Goal: Task Accomplishment & Management: Manage account settings

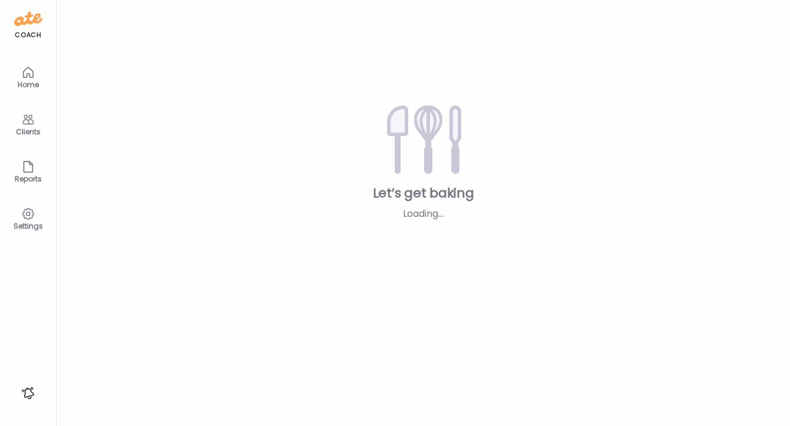
type textarea "**********"
type input "**********"
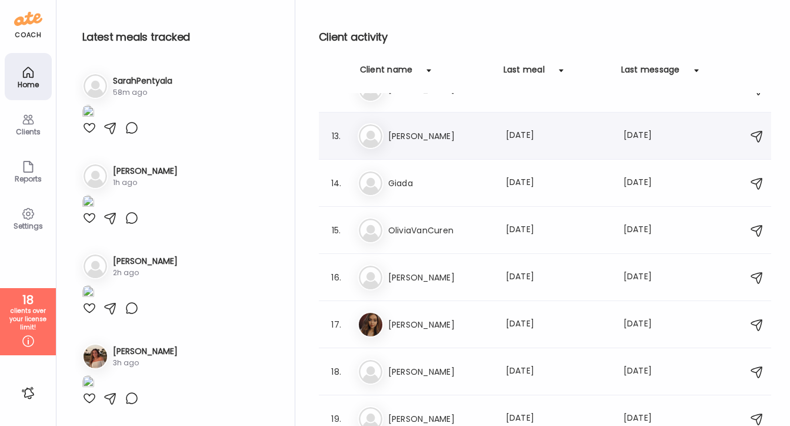
scroll to position [546, 0]
type input "**********"
click at [386, 68] on div "Client name" at bounding box center [386, 73] width 53 height 19
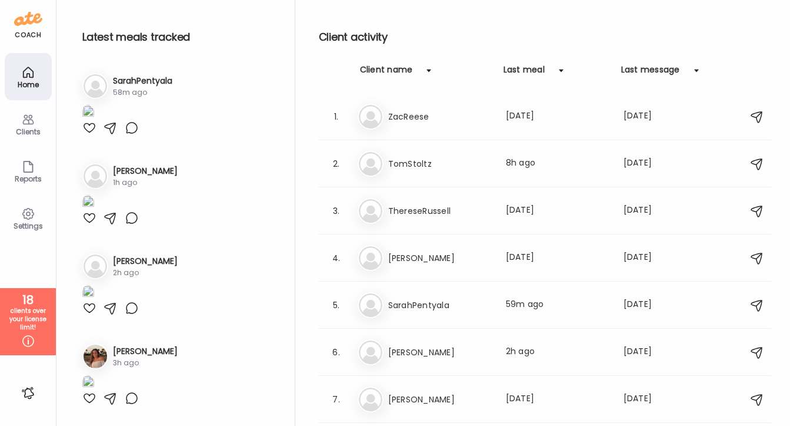
click at [386, 68] on div "Client name" at bounding box center [386, 73] width 53 height 19
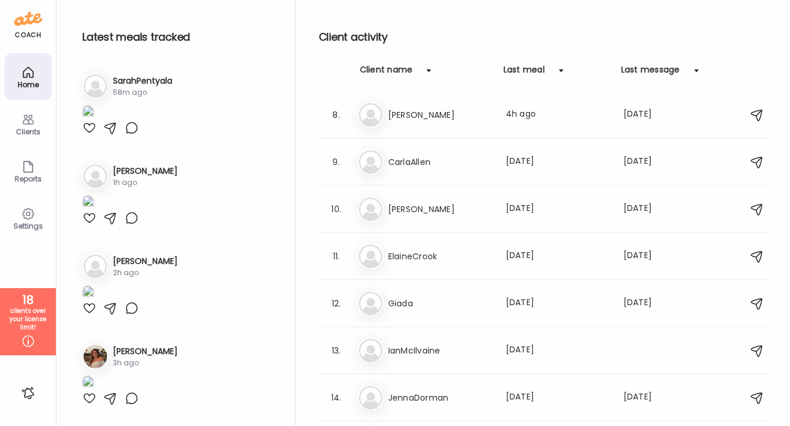
scroll to position [335, 0]
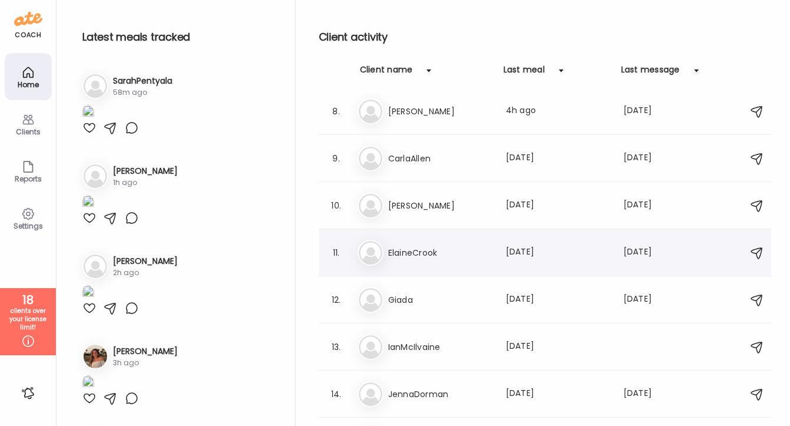
click at [441, 254] on h3 "ElaineCrook" at bounding box center [440, 252] width 104 height 14
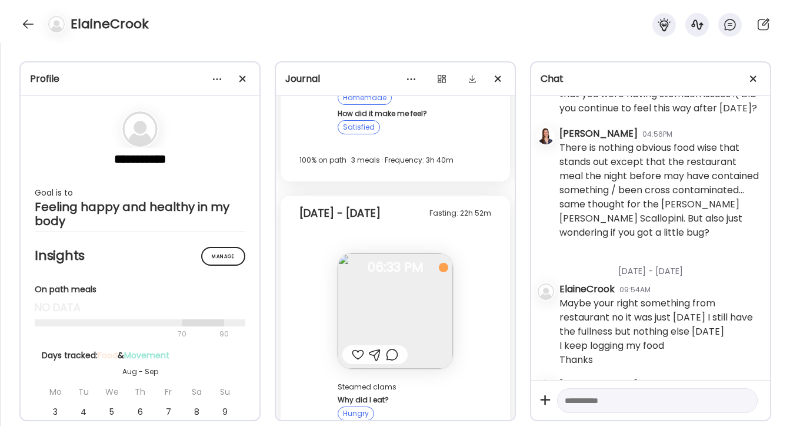
scroll to position [16920, 0]
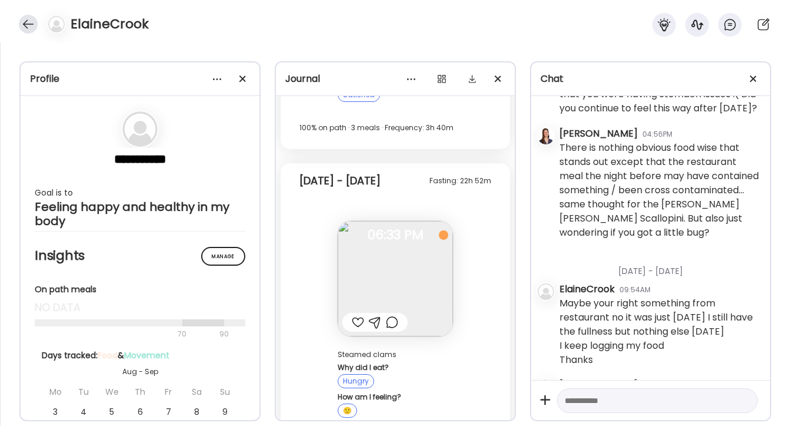
click at [25, 32] on div at bounding box center [28, 24] width 19 height 19
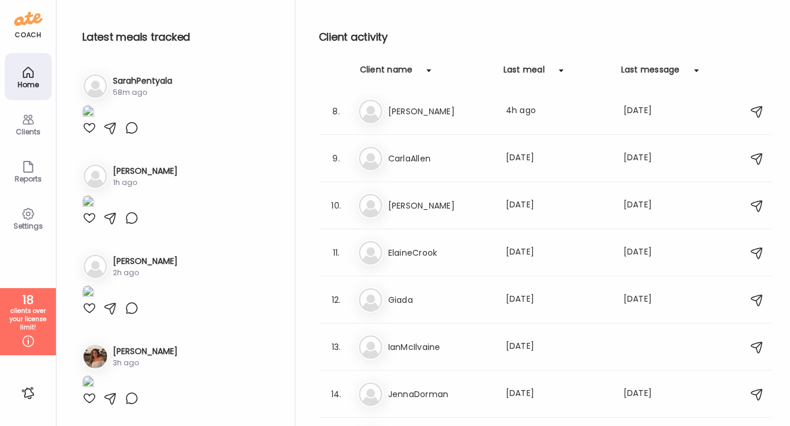
click at [24, 134] on div "Clients" at bounding box center [28, 132] width 42 height 8
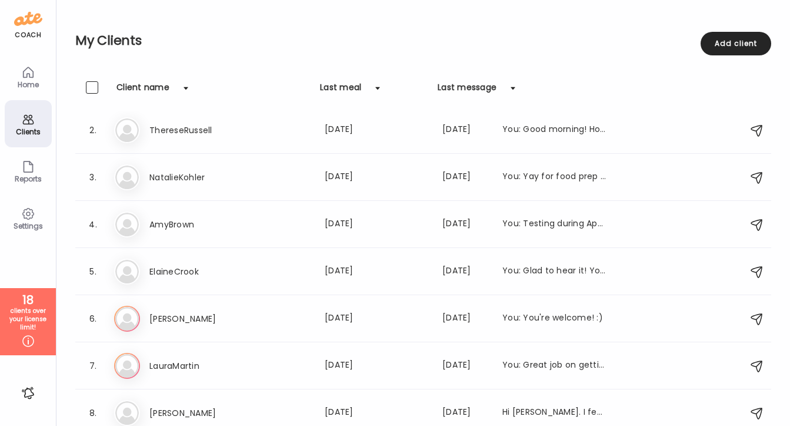
scroll to position [0, 0]
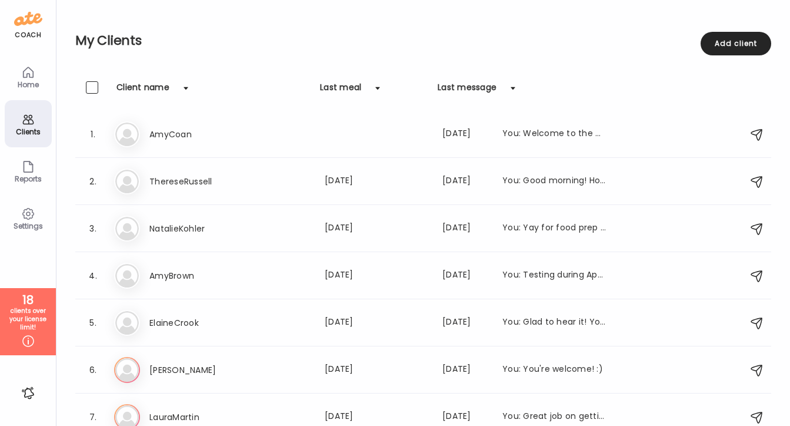
click at [150, 87] on div "Client name" at bounding box center [143, 90] width 53 height 19
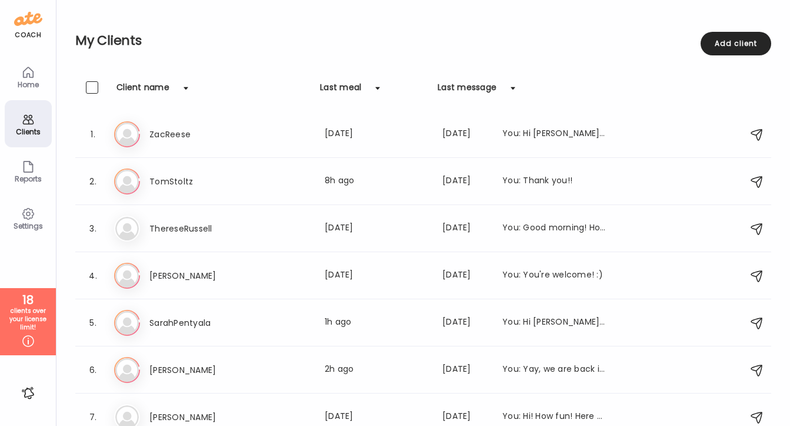
click at [150, 87] on div "Client name" at bounding box center [143, 90] width 53 height 19
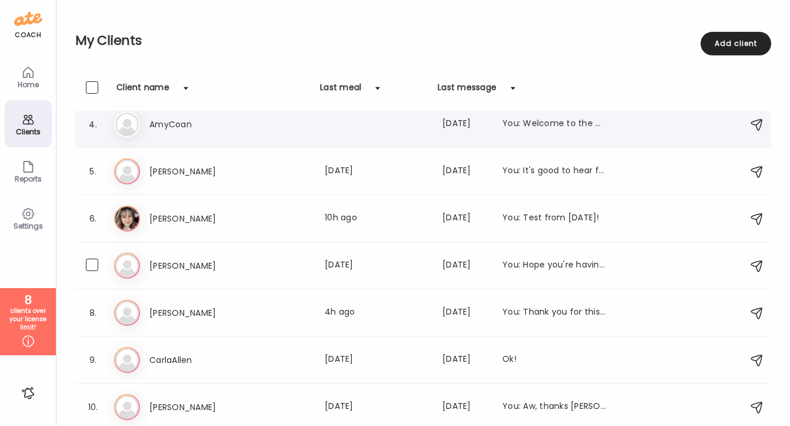
scroll to position [160, 0]
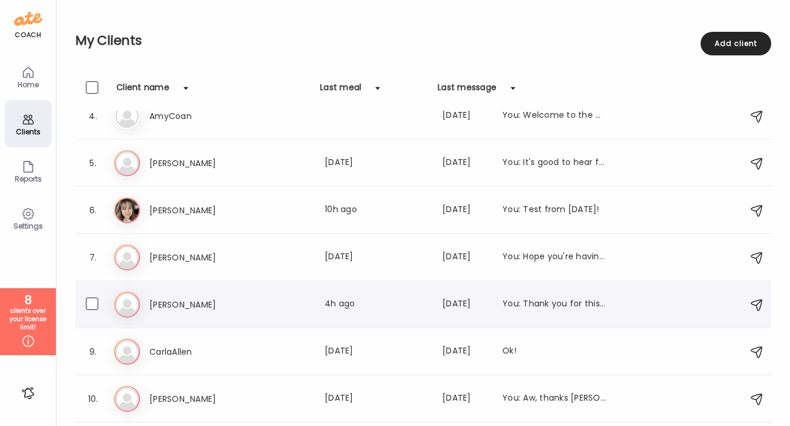
click at [169, 311] on div "Br [PERSON_NAME] Last meal: 4h ago Last message: [DATE] You: Thank you for this…" at bounding box center [425, 304] width 622 height 26
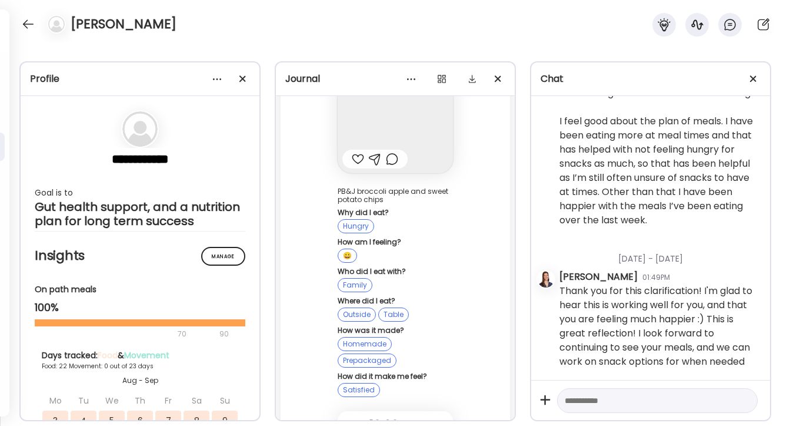
scroll to position [61201, 0]
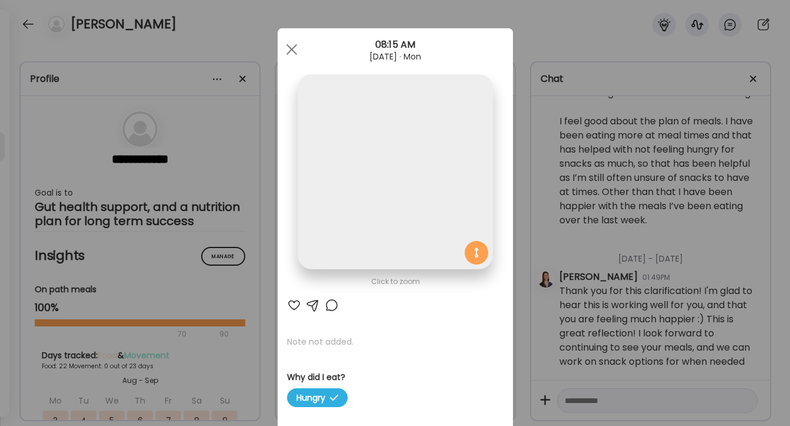
click at [666, 225] on div "Ate Coach Dashboard Wahoo! It’s official Take a moment to set up your Coach Pro…" at bounding box center [395, 213] width 790 height 426
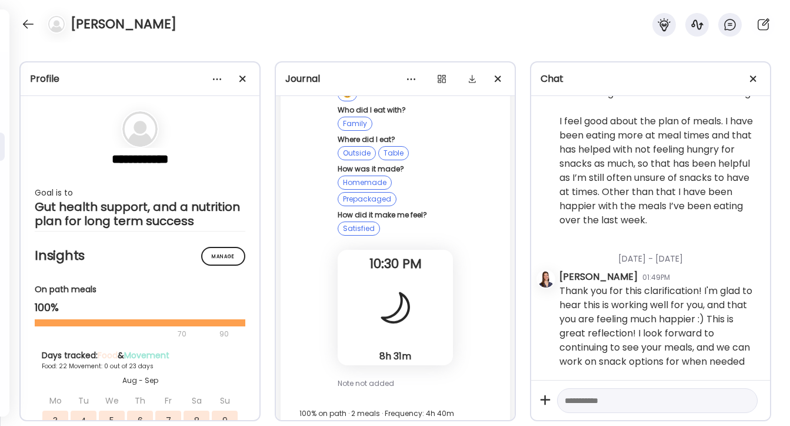
scroll to position [61230, 0]
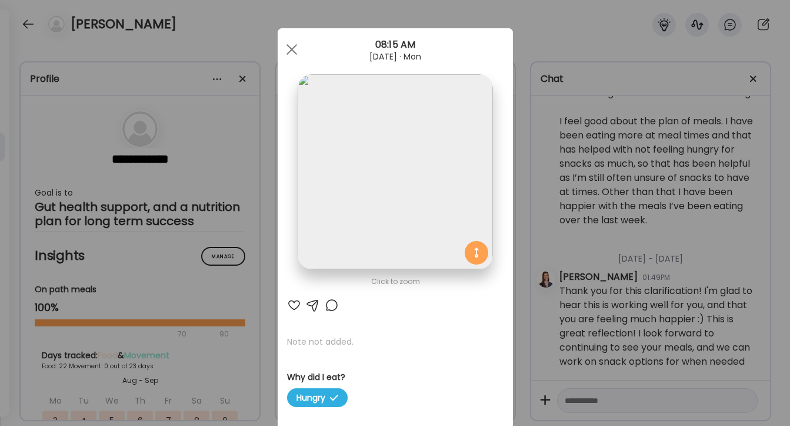
click at [417, 155] on img at bounding box center [395, 171] width 195 height 195
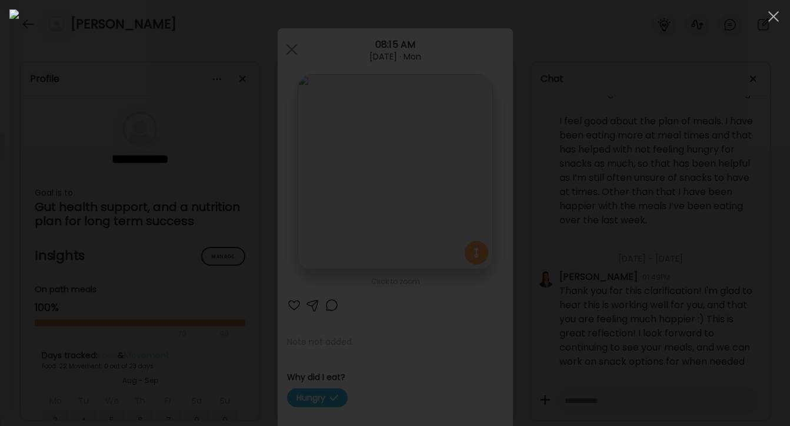
click at [660, 244] on div at bounding box center [395, 212] width 772 height 407
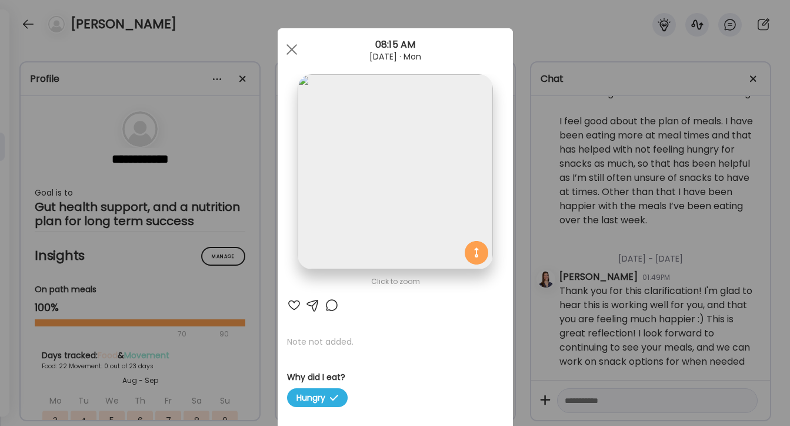
click at [604, 253] on div "Ate Coach Dashboard Wahoo! It’s official Take a moment to set up your Coach Pro…" at bounding box center [395, 213] width 790 height 426
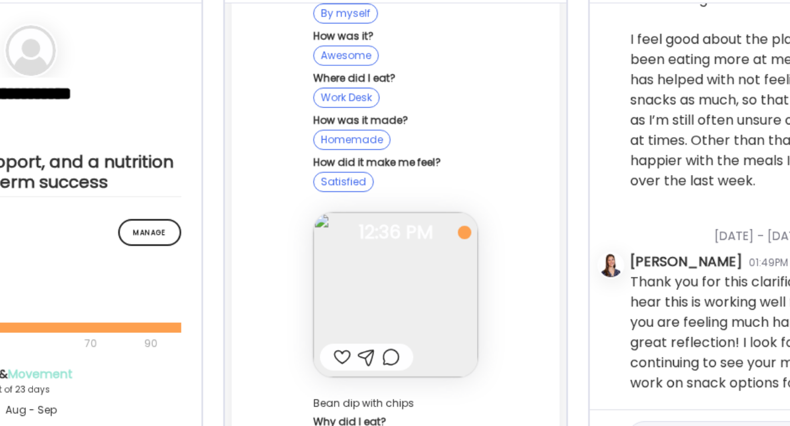
scroll to position [0, 0]
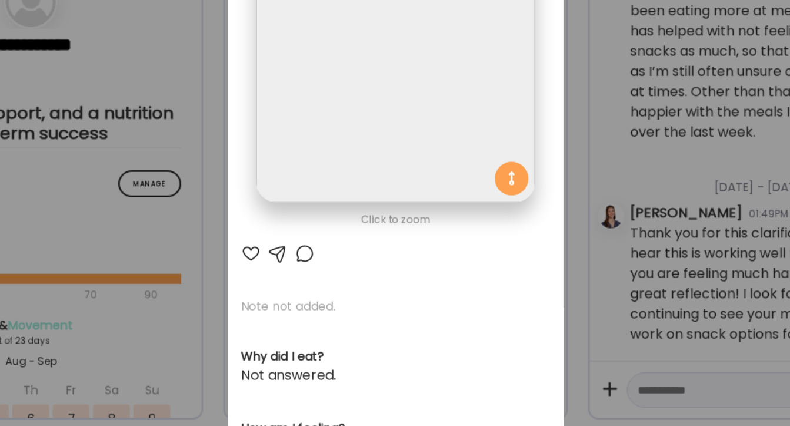
click at [423, 251] on img at bounding box center [395, 171] width 195 height 195
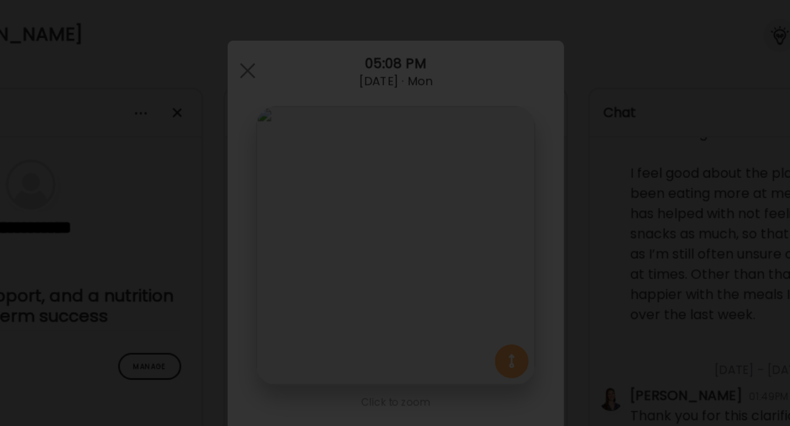
click at [621, 154] on div at bounding box center [395, 212] width 772 height 407
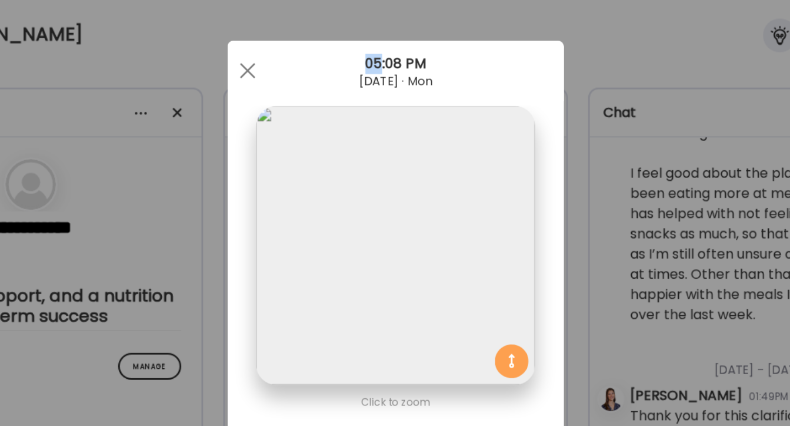
click at [621, 154] on div "Ate Coach Dashboard Wahoo! It’s official Take a moment to set up your Coach Pro…" at bounding box center [395, 213] width 790 height 426
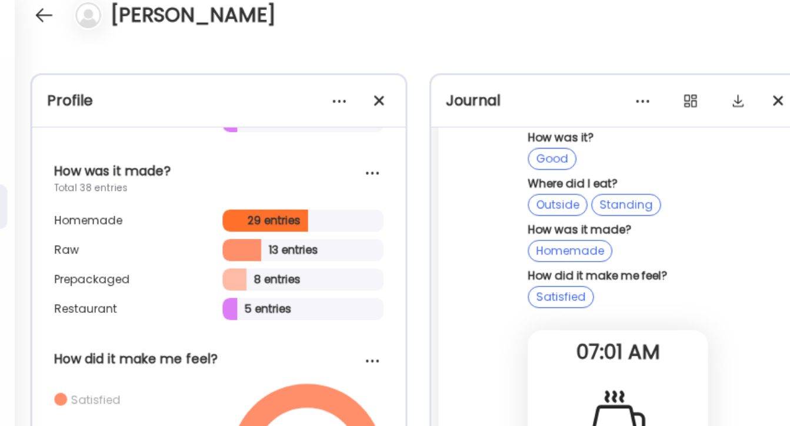
scroll to position [991, 0]
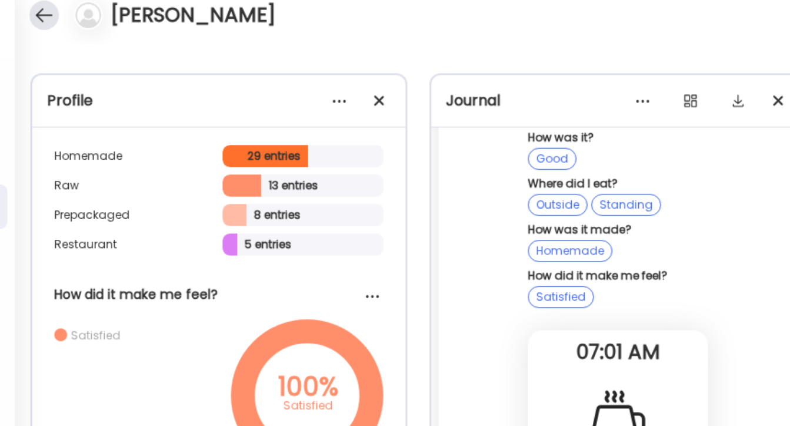
click at [33, 25] on div at bounding box center [28, 24] width 19 height 19
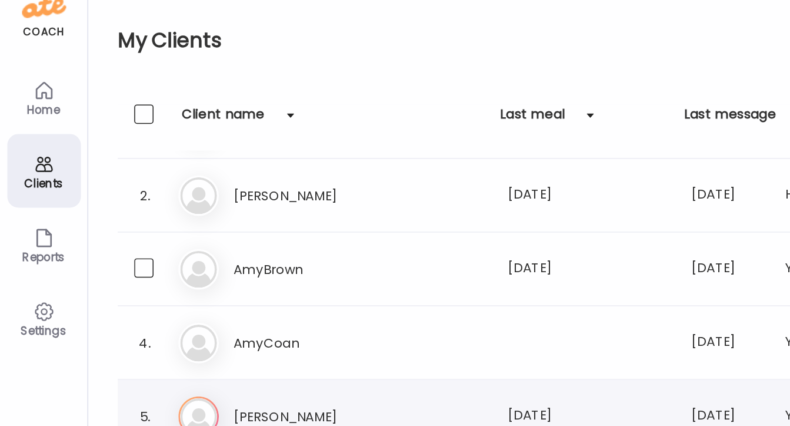
scroll to position [0, 0]
